Goal: Information Seeking & Learning: Learn about a topic

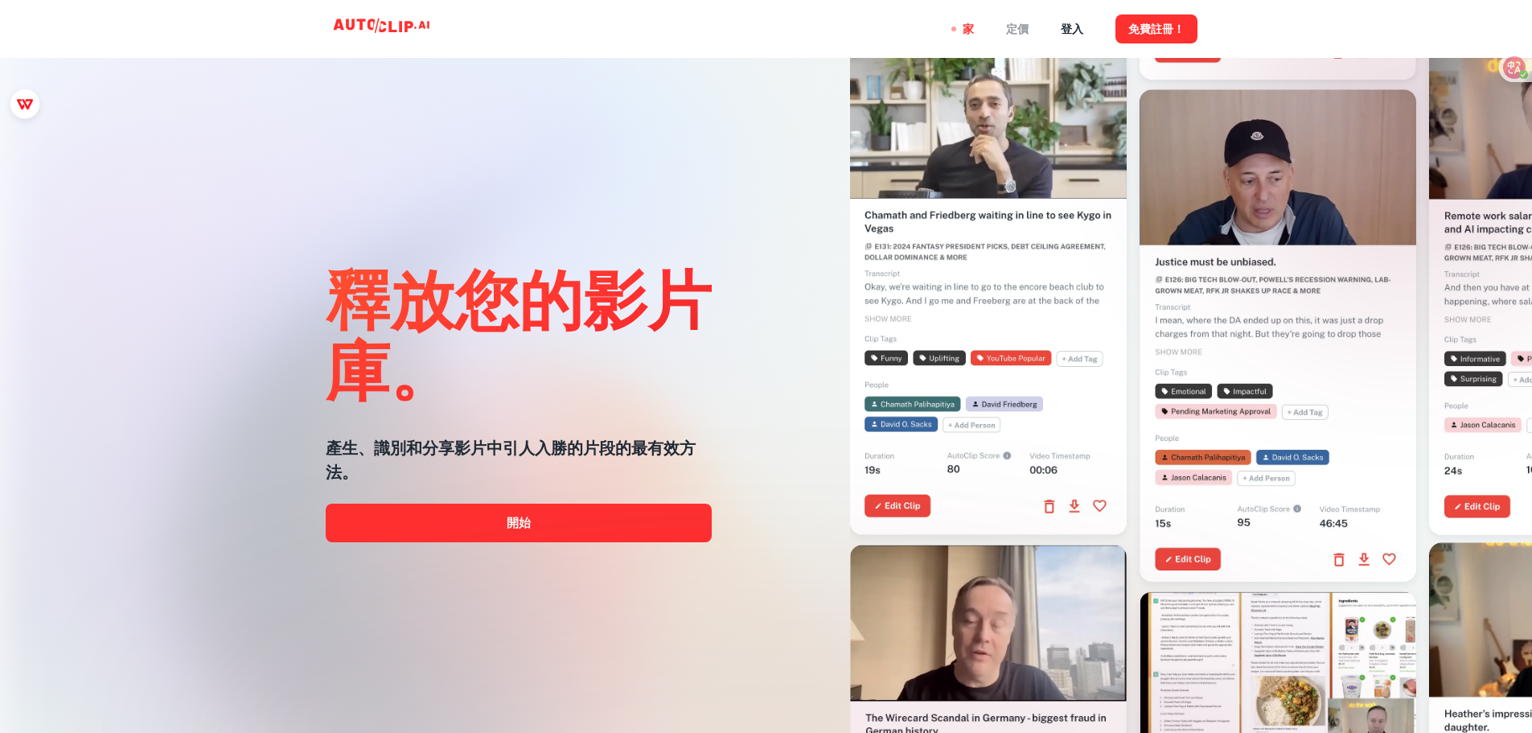
click at [1020, 26] on font "定價" at bounding box center [1017, 29] width 23 height 13
